Goal: Find specific page/section

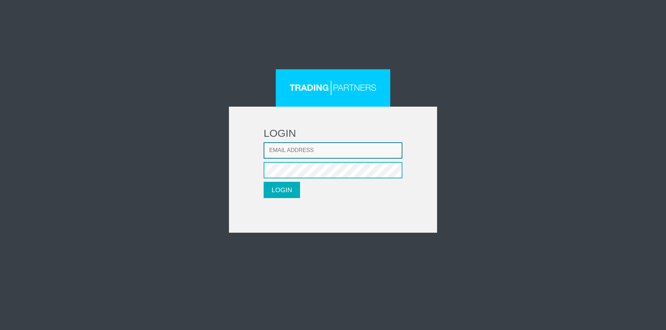
click at [321, 148] on input "Email address" at bounding box center [332, 150] width 139 height 16
type input "[EMAIL_ADDRESS][DOMAIN_NAME]"
drag, startPoint x: 289, startPoint y: 187, endPoint x: 288, endPoint y: 198, distance: 11.2
click at [289, 188] on button "LOGIN" at bounding box center [281, 190] width 36 height 16
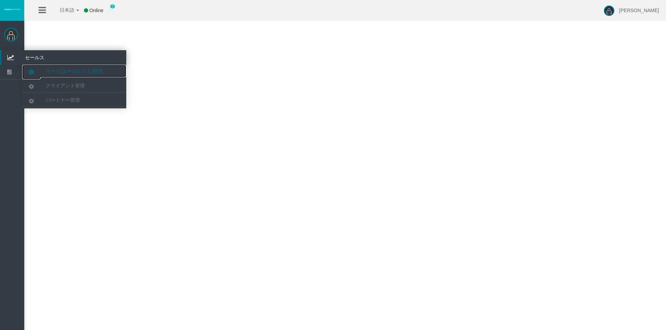
click at [53, 68] on span "リード(エージェント)管理" at bounding box center [74, 71] width 57 height 6
click at [68, 88] on link "クライアント管理" at bounding box center [74, 85] width 104 height 12
click at [74, 104] on link "パートナー管理" at bounding box center [74, 100] width 104 height 12
